Goal: Information Seeking & Learning: Check status

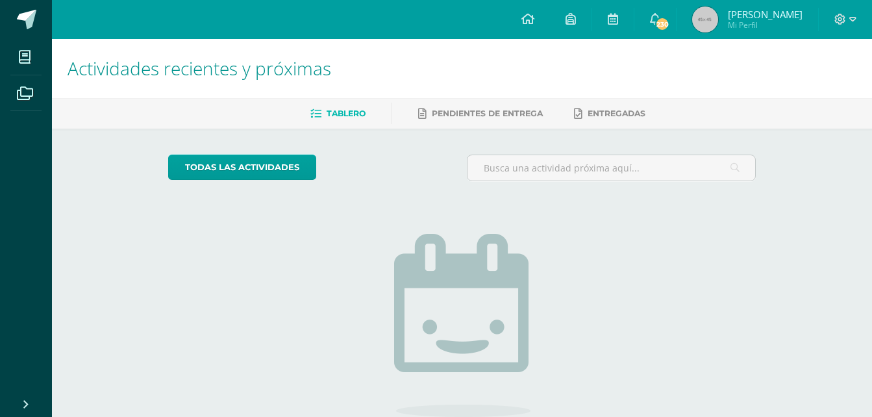
click at [753, 22] on span "Mi Perfil" at bounding box center [765, 24] width 75 height 11
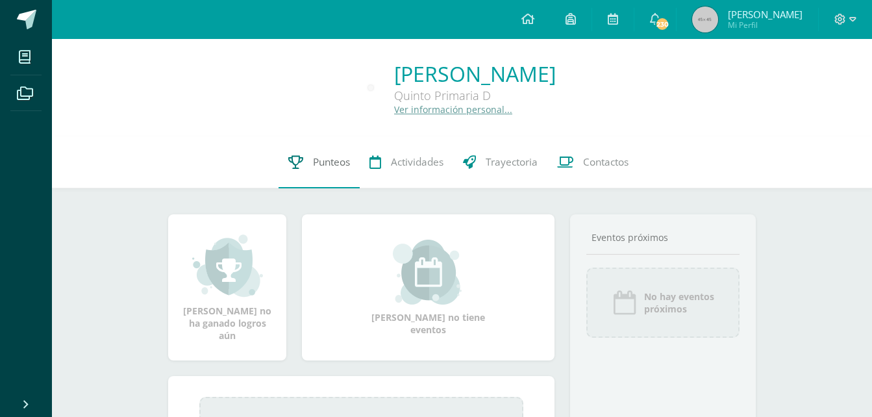
click at [326, 164] on span "Punteos" at bounding box center [331, 162] width 37 height 14
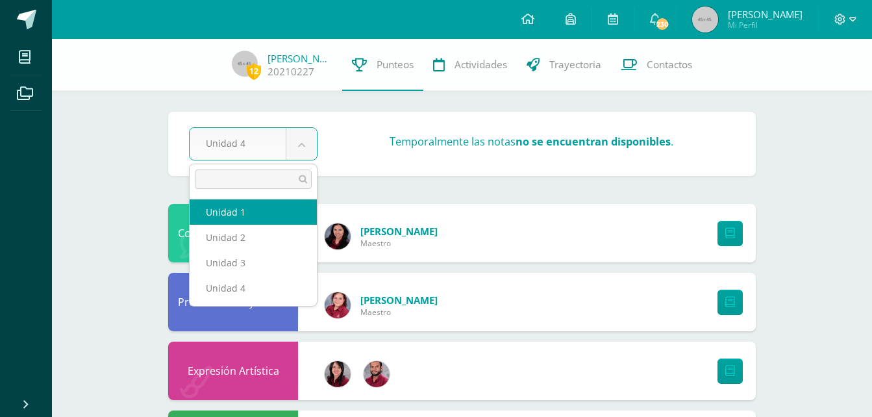
select select "Unidad 1"
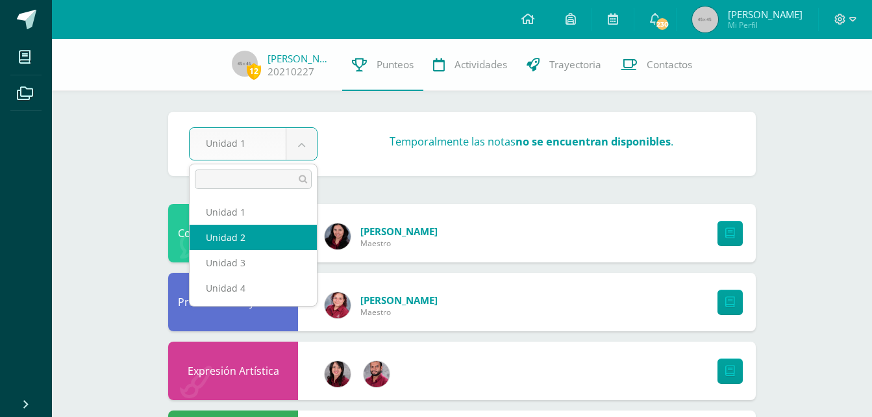
select select "Unidad 2"
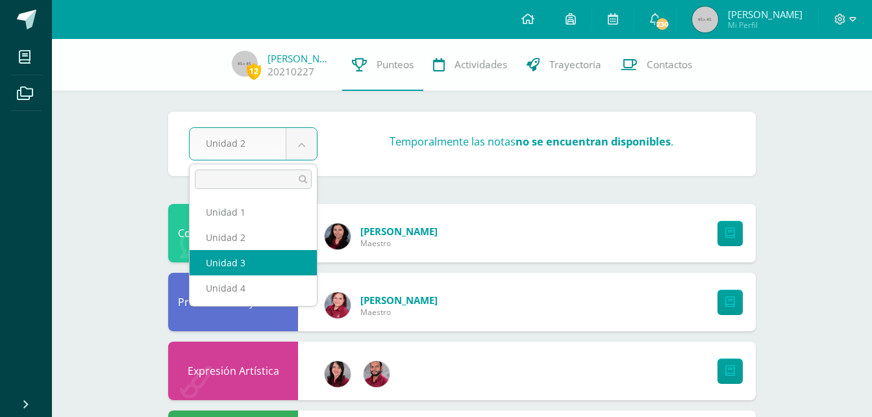
select select "Unidad 3"
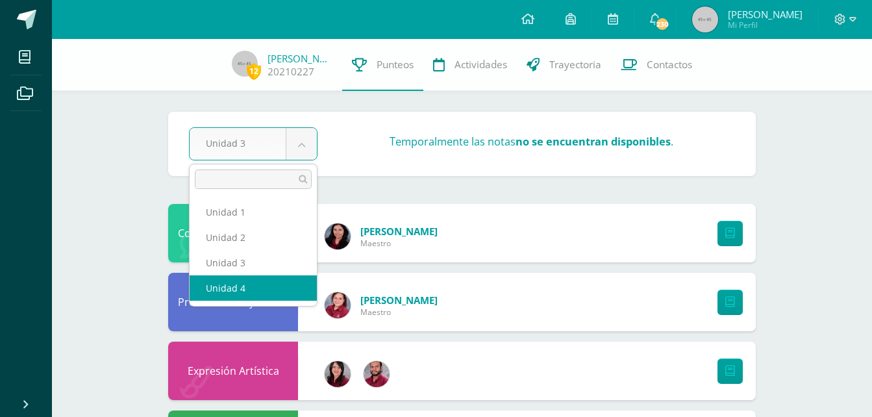
select select "Unidad 4"
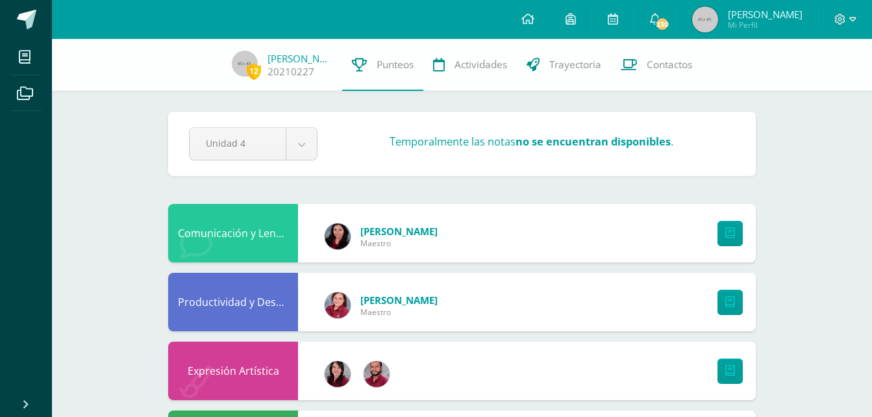
drag, startPoint x: 0, startPoint y: 0, endPoint x: 265, endPoint y: 284, distance: 388.5
click at [265, 284] on div "Productividad y Desarrollo" at bounding box center [233, 302] width 130 height 58
click at [731, 238] on icon at bounding box center [730, 233] width 10 height 11
click at [853, 19] on icon at bounding box center [852, 20] width 7 height 12
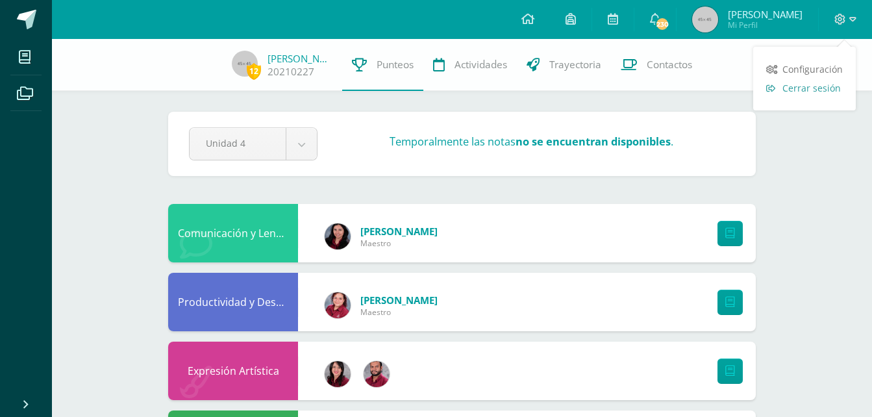
click at [829, 89] on span "Cerrar sesión" at bounding box center [811, 88] width 58 height 12
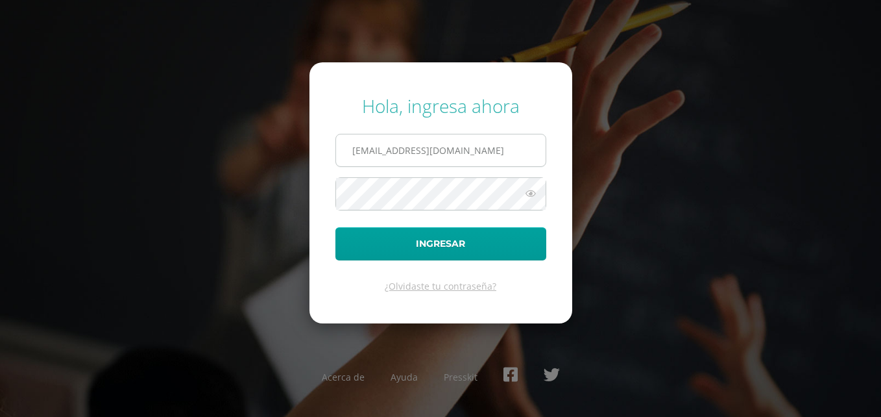
click at [485, 143] on input "[EMAIL_ADDRESS][DOMAIN_NAME]" at bounding box center [441, 150] width 210 height 32
type input "[EMAIL_ADDRESS][DOMAIN_NAME]"
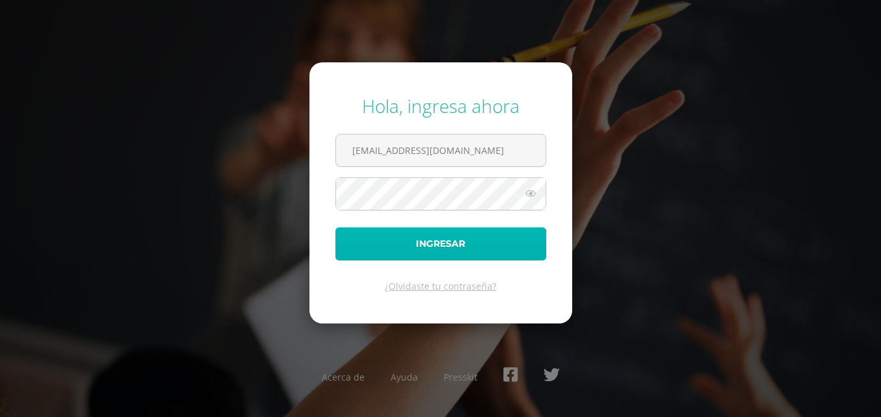
click at [454, 241] on button "Ingresar" at bounding box center [441, 243] width 211 height 33
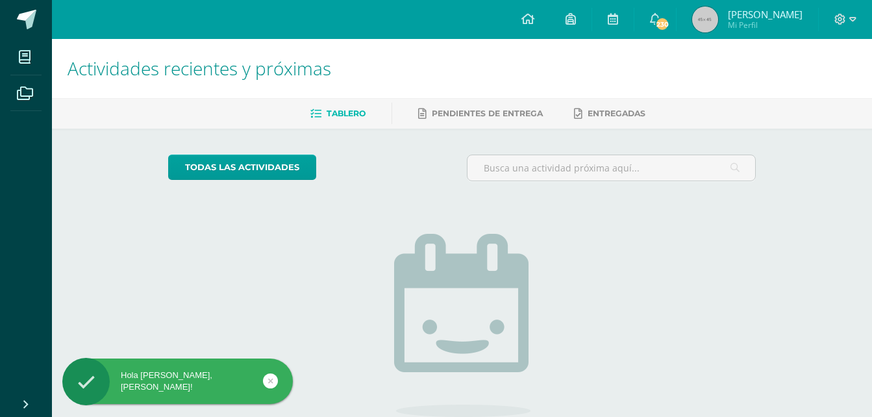
click at [765, 16] on span "[PERSON_NAME]" at bounding box center [765, 14] width 75 height 13
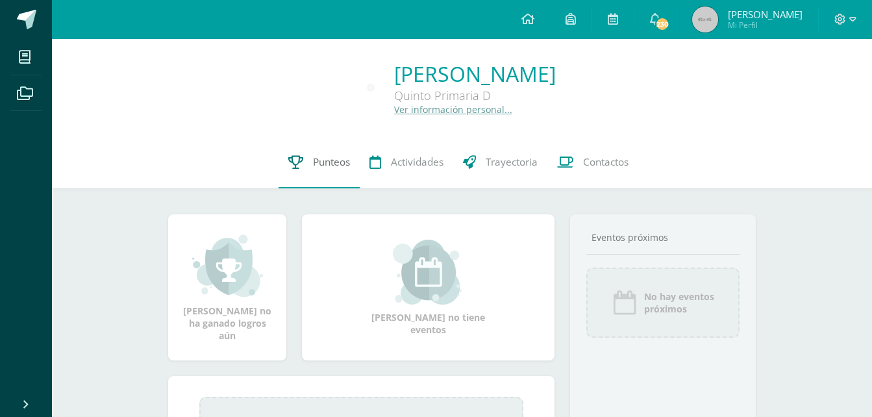
click at [334, 169] on span "Punteos" at bounding box center [331, 162] width 37 height 14
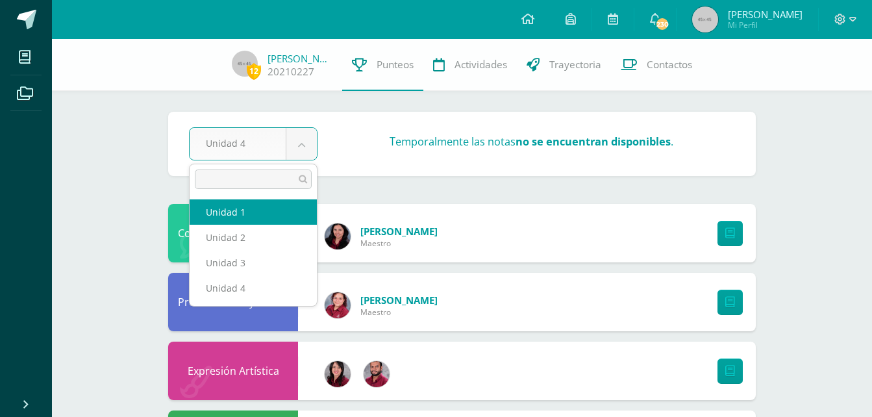
select select "Unidad 1"
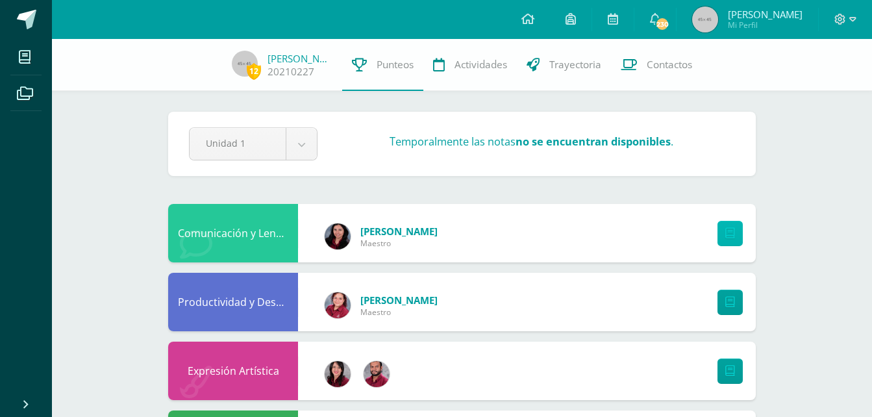
click at [727, 236] on icon at bounding box center [730, 233] width 10 height 11
click at [767, 14] on span "[PERSON_NAME]" at bounding box center [765, 14] width 75 height 13
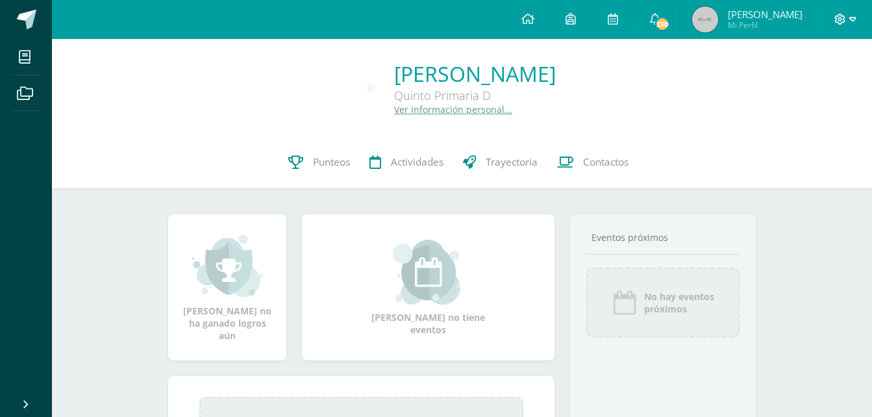
click at [852, 20] on icon at bounding box center [852, 20] width 7 height 12
click at [827, 85] on span "Cerrar sesión" at bounding box center [811, 88] width 58 height 12
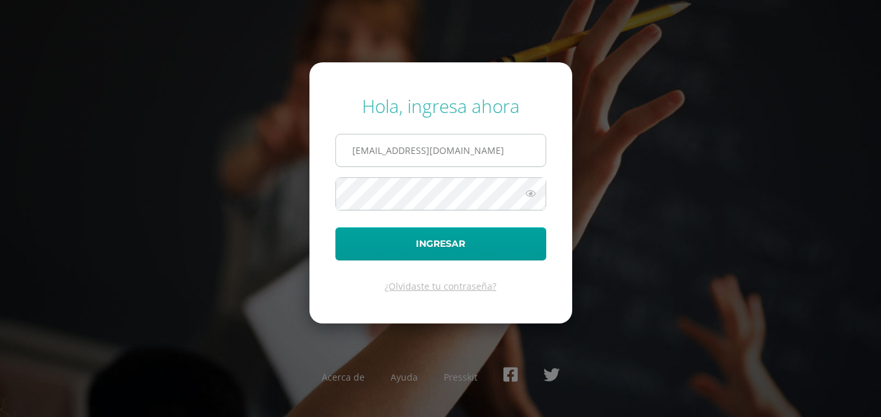
click at [478, 151] on input "20210227@liceoguatemala.edu.gt" at bounding box center [441, 150] width 210 height 32
type input "20210231@liceoguatemala.edu.gt"
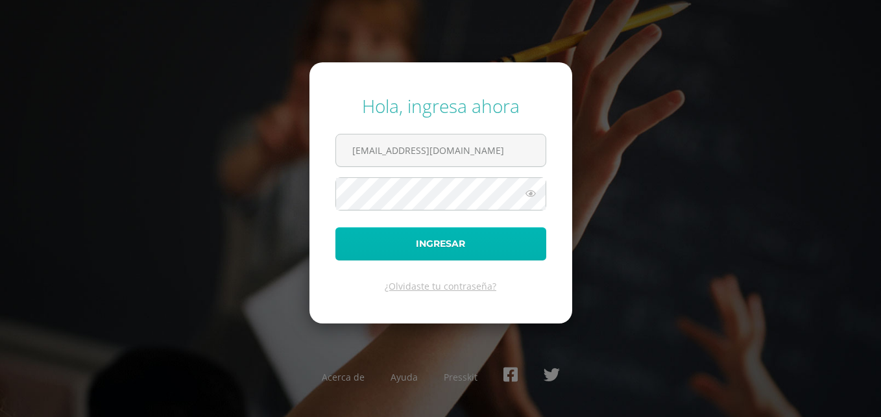
click at [452, 243] on button "Ingresar" at bounding box center [441, 243] width 211 height 33
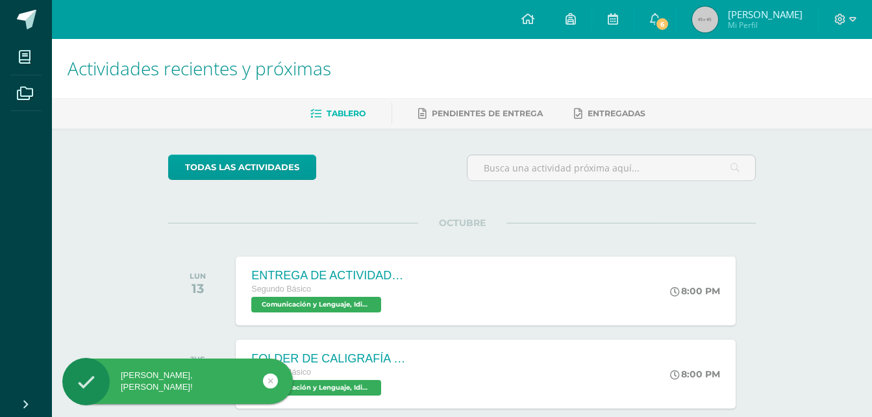
click at [745, 16] on span "Alexandra Elizabeth" at bounding box center [765, 14] width 75 height 13
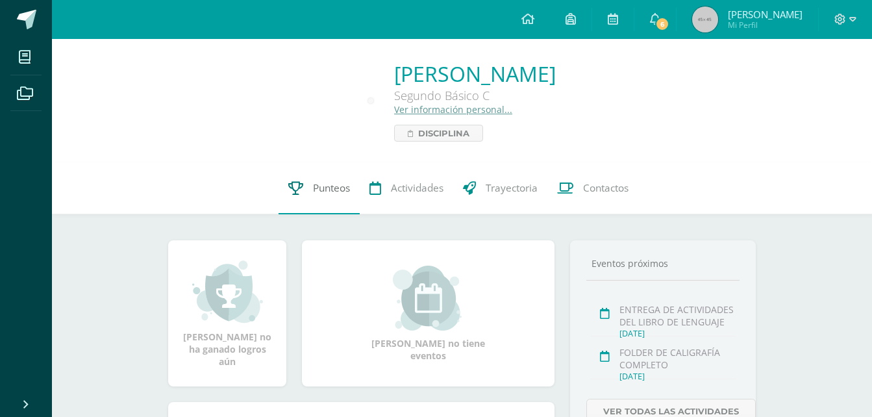
click at [326, 191] on span "Punteos" at bounding box center [331, 188] width 37 height 14
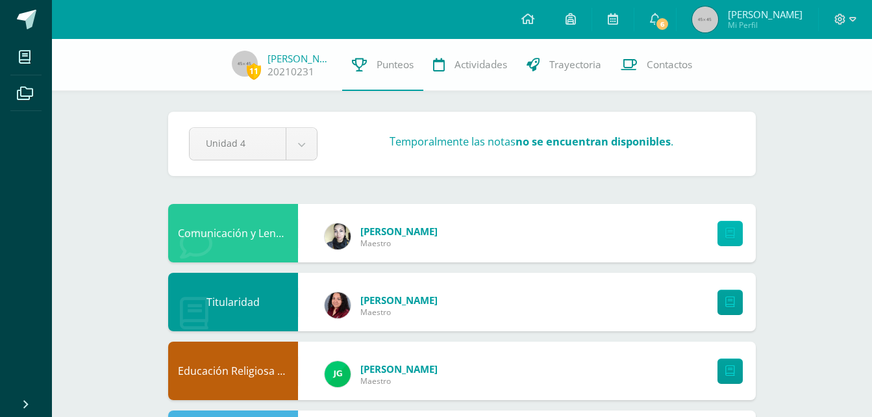
click at [739, 234] on link at bounding box center [729, 233] width 25 height 25
click at [860, 21] on div at bounding box center [844, 19] width 53 height 39
click at [855, 19] on icon at bounding box center [852, 20] width 7 height 12
click at [825, 86] on span "Cerrar sesión" at bounding box center [811, 88] width 58 height 12
